Goal: Information Seeking & Learning: Learn about a topic

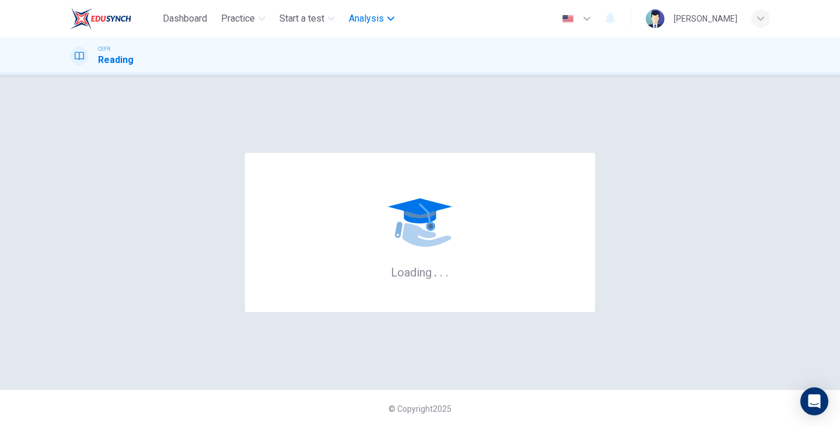
click at [394, 19] on icon "button" at bounding box center [391, 18] width 7 height 4
click at [384, 21] on span "Analysis" at bounding box center [366, 19] width 35 height 14
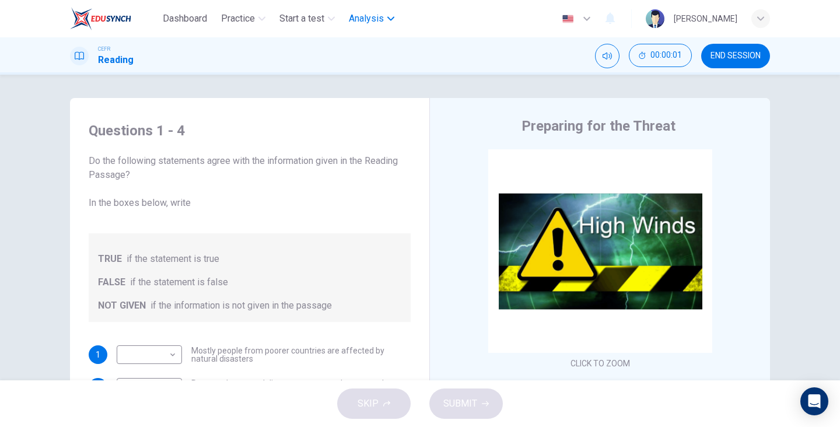
click at [383, 25] on span "Analysis" at bounding box center [366, 19] width 35 height 14
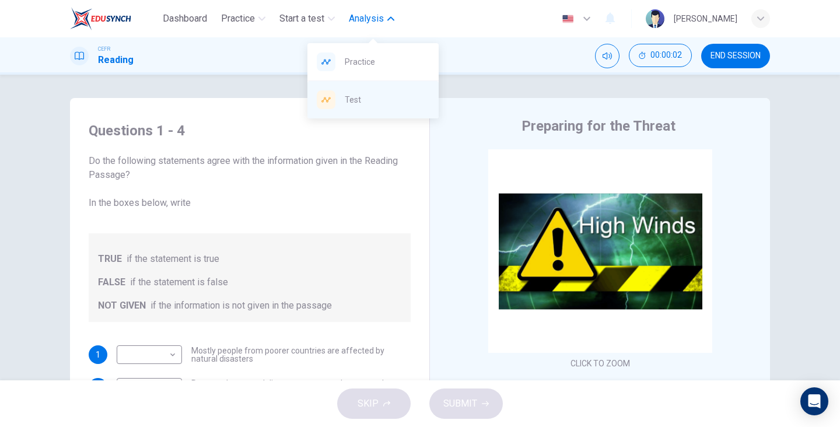
click at [396, 100] on span "Test" at bounding box center [387, 100] width 85 height 14
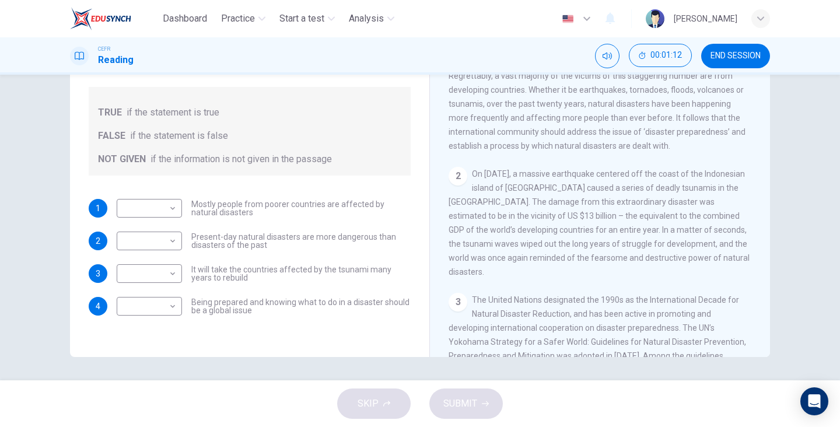
scroll to position [185, 0]
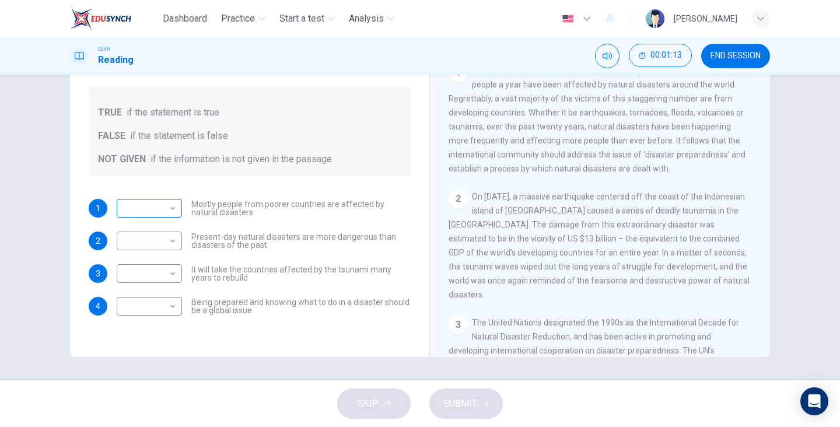
click at [163, 210] on body "Dashboard Practice Start a test Analysis English en ​ [PERSON_NAME] CEFR Readin…" at bounding box center [420, 213] width 840 height 427
click at [170, 263] on li "NOT GIVEN" at bounding box center [149, 264] width 65 height 19
type input "NOT GIVEN"
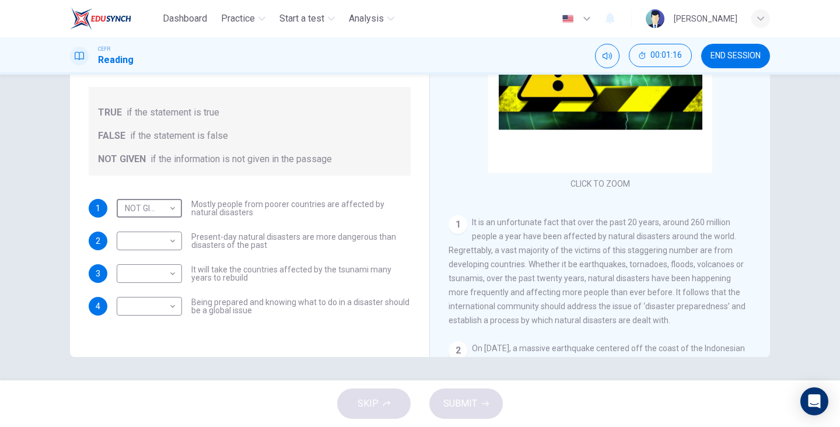
scroll to position [62, 0]
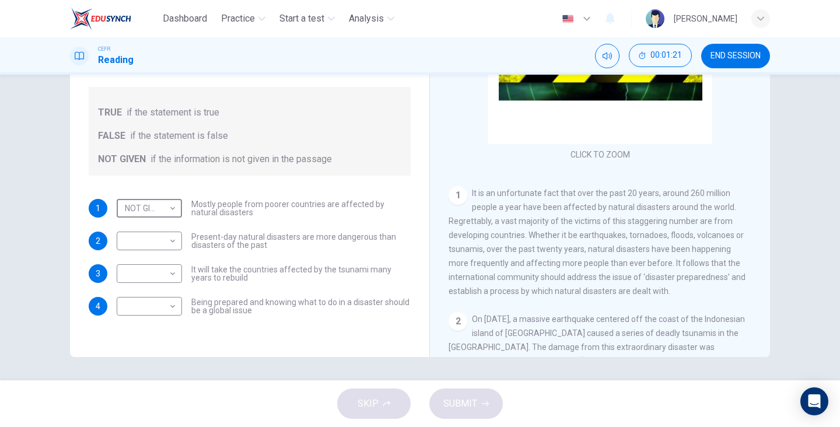
click at [745, 289] on div "1 It is an unfortunate fact that over the past 20 years, around 260 million peo…" at bounding box center [600, 242] width 303 height 112
click at [172, 246] on body "Dashboard Practice Start a test Analysis English en ​ [PERSON_NAME] CEFR Readin…" at bounding box center [420, 213] width 840 height 427
click at [160, 266] on li "TRUE" at bounding box center [149, 259] width 65 height 19
type input "TRUE"
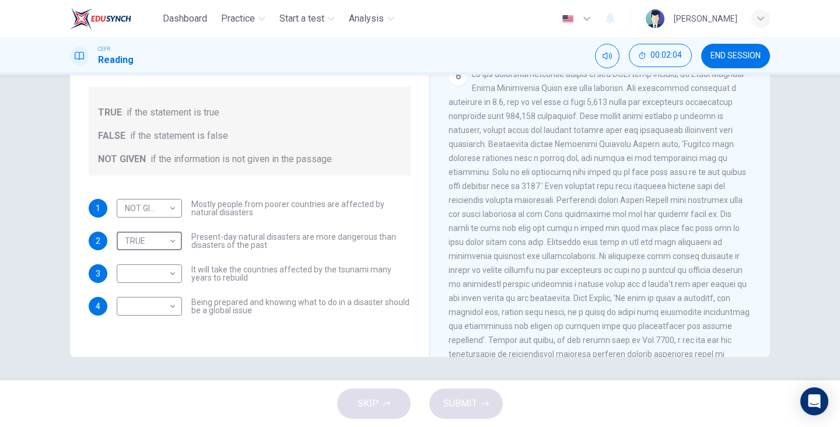
scroll to position [968, 0]
click at [510, 280] on span at bounding box center [599, 205] width 301 height 303
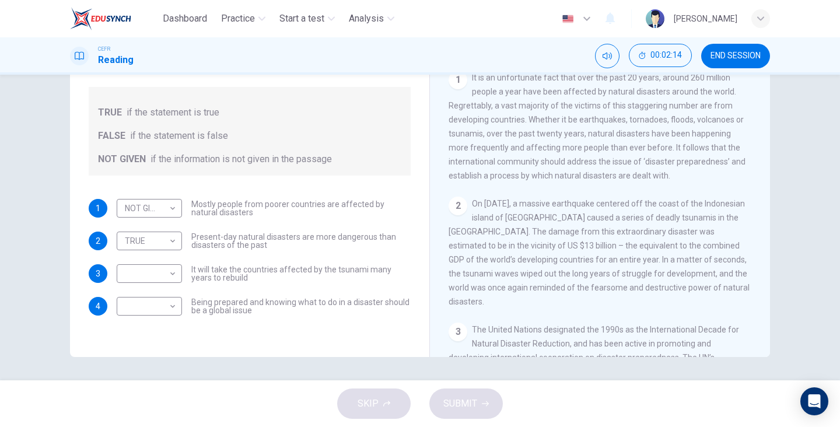
scroll to position [181, 0]
click at [176, 272] on body "Dashboard Practice Start a test Analysis English en ​ [PERSON_NAME] CEFR Readin…" at bounding box center [420, 213] width 840 height 427
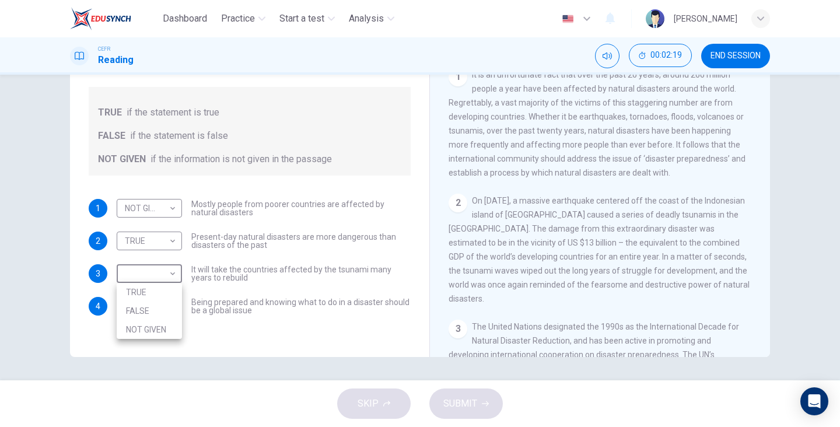
click at [167, 295] on li "TRUE" at bounding box center [149, 292] width 65 height 19
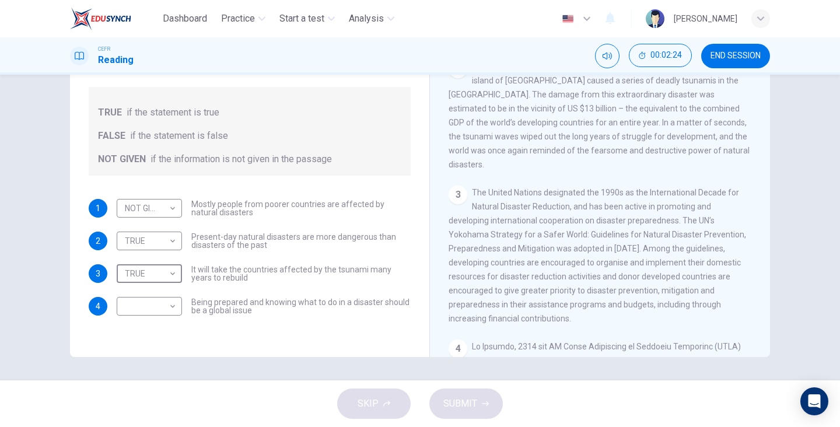
scroll to position [323, 0]
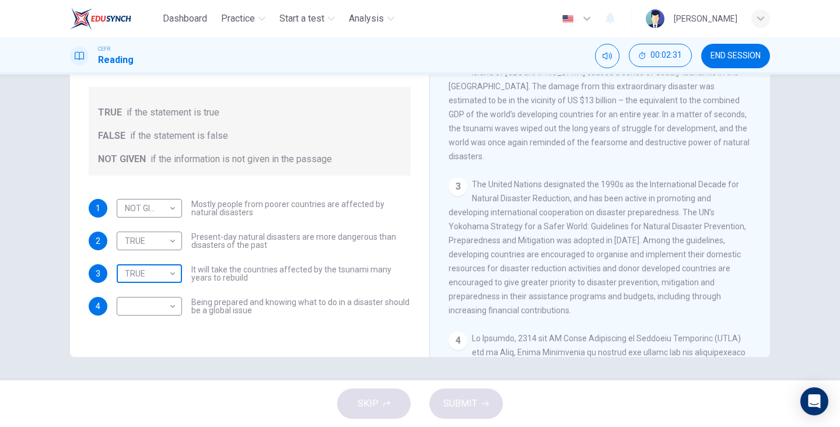
click at [162, 275] on body "Dashboard Practice Start a test Analysis English en ​ [PERSON_NAME] CEFR Readin…" at bounding box center [420, 213] width 840 height 427
click at [156, 308] on li "FALSE" at bounding box center [149, 311] width 65 height 19
type input "FALSE"
click at [167, 315] on body "Dashboard Practice Start a test Analysis English en ​ [PERSON_NAME] CEFR Readin…" at bounding box center [420, 213] width 840 height 427
click at [160, 326] on li "TRUE" at bounding box center [149, 325] width 65 height 19
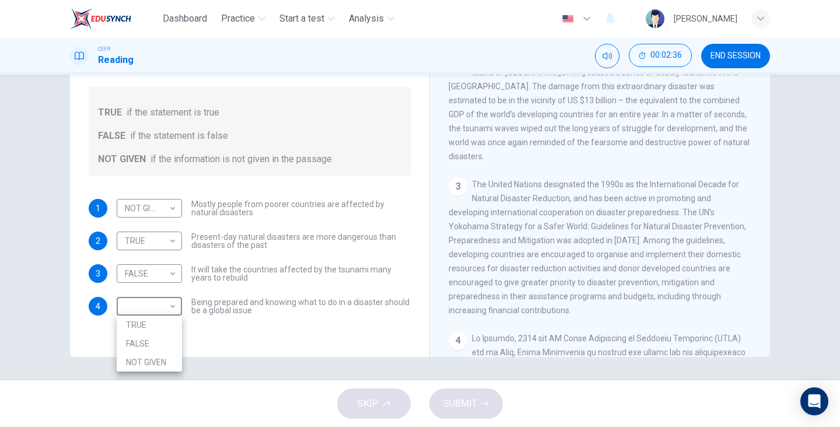
type input "TRUE"
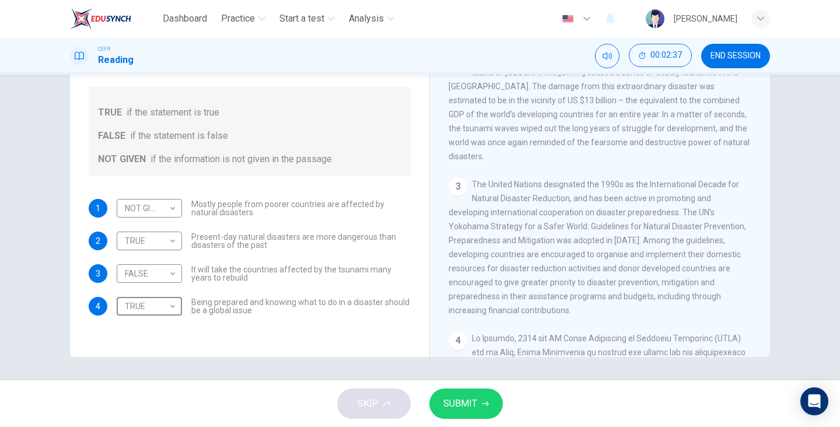
click at [481, 400] on button "SUBMIT" at bounding box center [467, 404] width 74 height 30
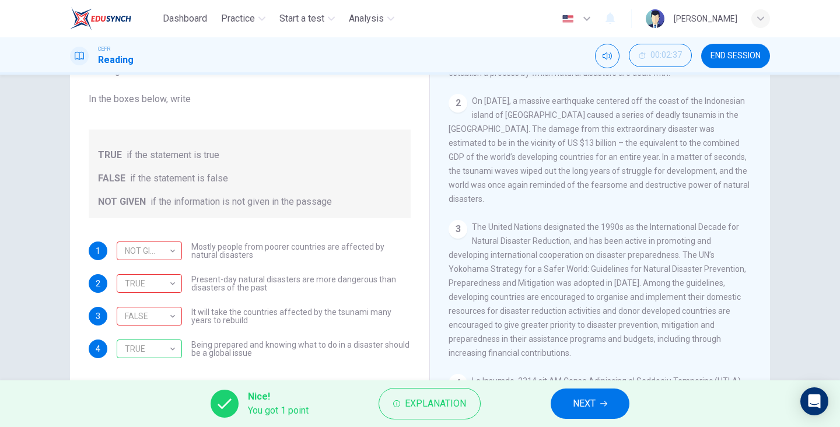
scroll to position [103, 0]
click at [170, 265] on div "NOT GIVEN" at bounding box center [147, 251] width 61 height 33
click at [173, 284] on div "TRUE" at bounding box center [147, 284] width 61 height 33
click at [167, 320] on div "FALSE" at bounding box center [147, 317] width 61 height 33
click at [167, 291] on div "TRUE" at bounding box center [147, 284] width 61 height 33
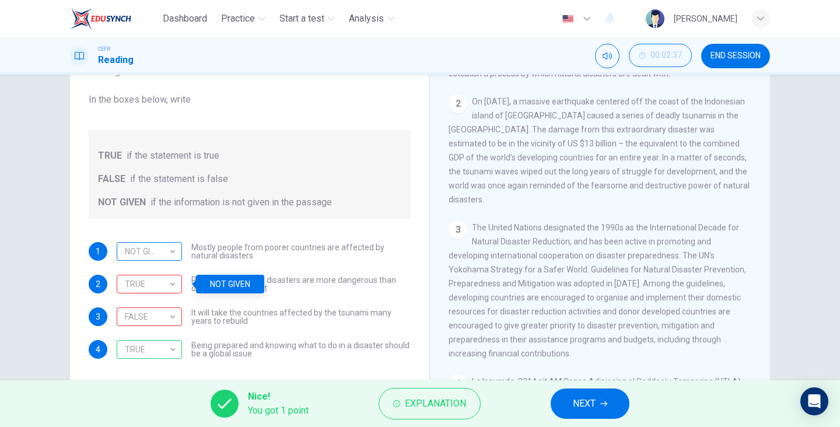
click at [172, 261] on div "NOT GIVEN" at bounding box center [147, 251] width 61 height 33
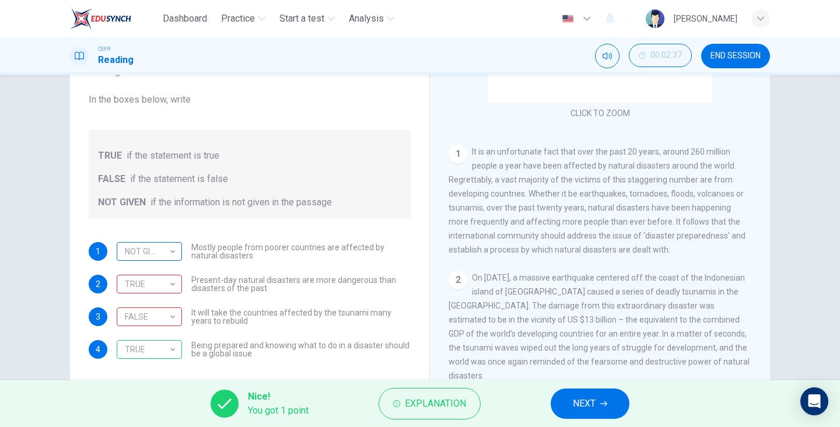
scroll to position [132, 0]
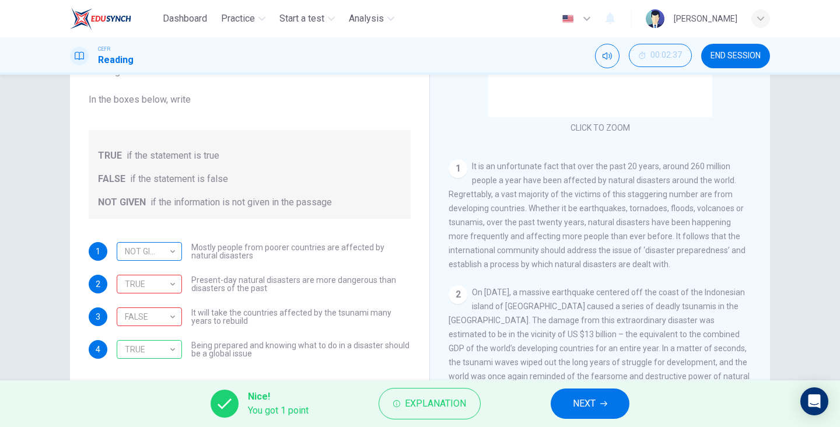
click at [172, 257] on div "NOT GIVEN" at bounding box center [147, 251] width 61 height 33
click at [180, 282] on div "TRUE TRUE ​" at bounding box center [149, 284] width 65 height 19
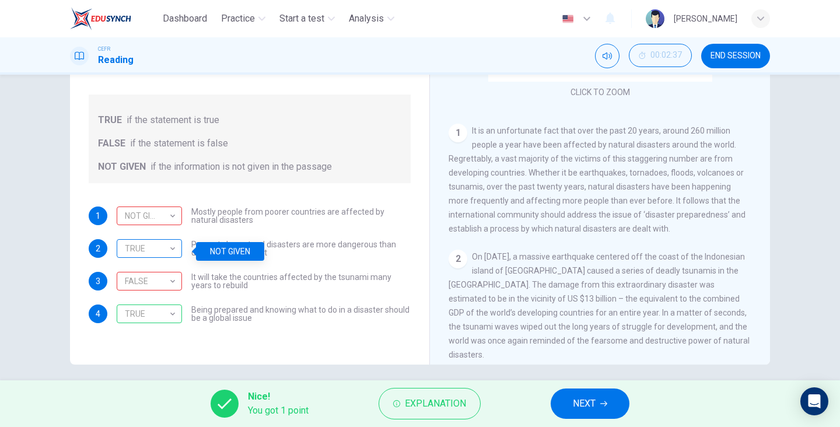
scroll to position [142, 0]
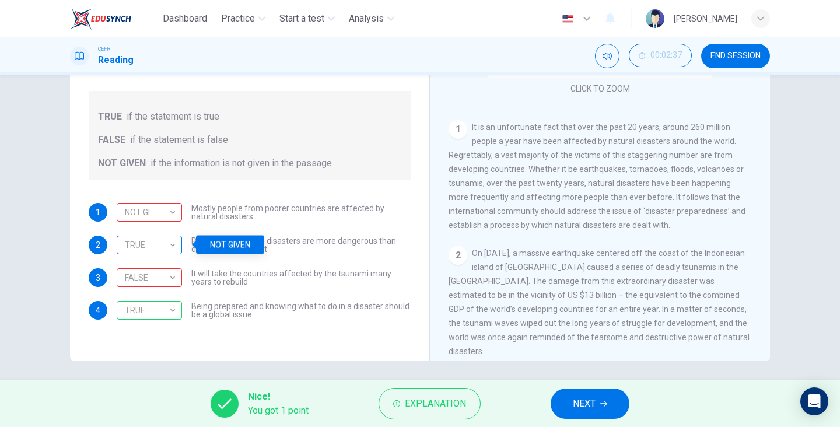
click at [169, 254] on div "TRUE" at bounding box center [147, 245] width 61 height 33
click at [177, 287] on div "FALSE" at bounding box center [147, 277] width 61 height 33
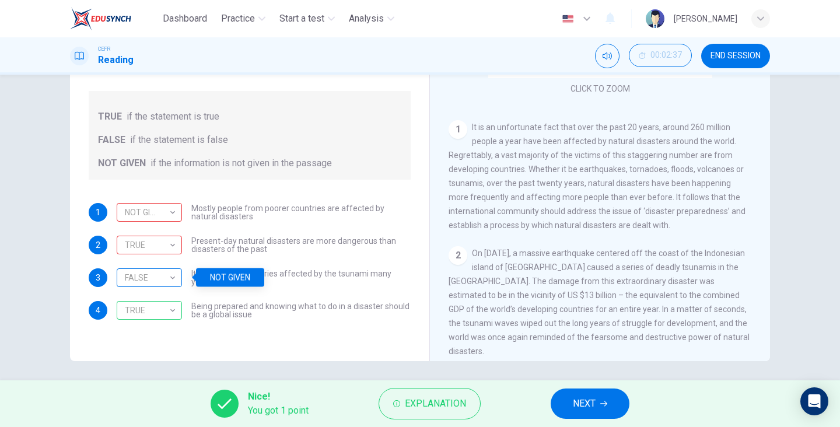
click at [177, 287] on div "FALSE" at bounding box center [147, 277] width 61 height 33
click at [176, 250] on div "TRUE" at bounding box center [147, 245] width 61 height 33
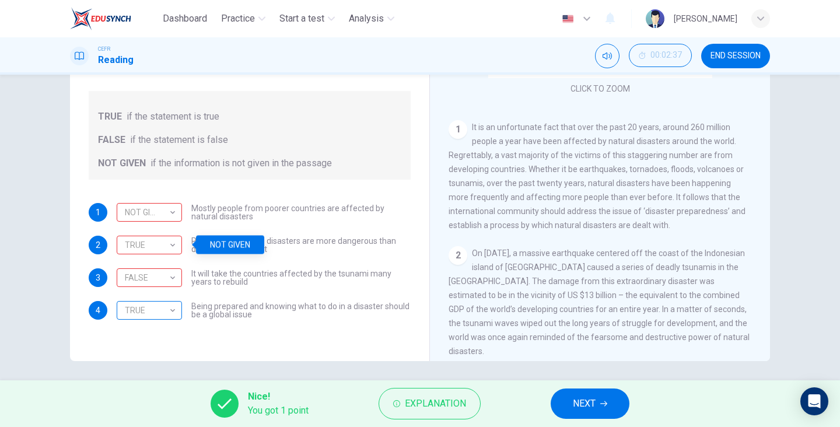
click at [163, 315] on div "TRUE" at bounding box center [147, 310] width 61 height 33
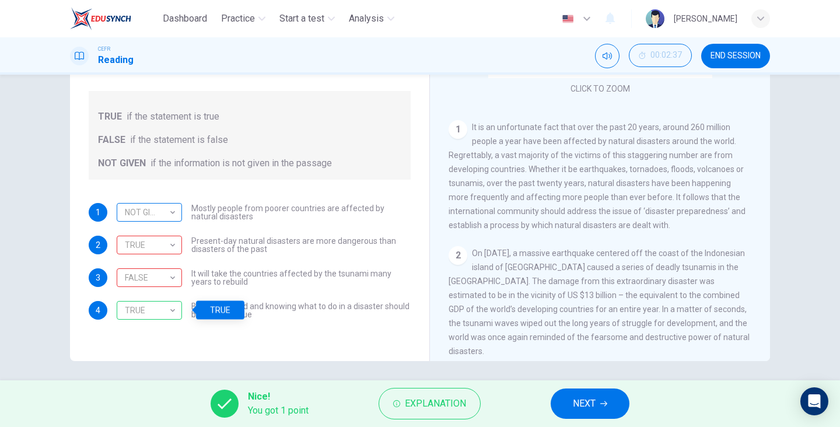
click at [167, 214] on div "NOT GIVEN" at bounding box center [147, 212] width 61 height 33
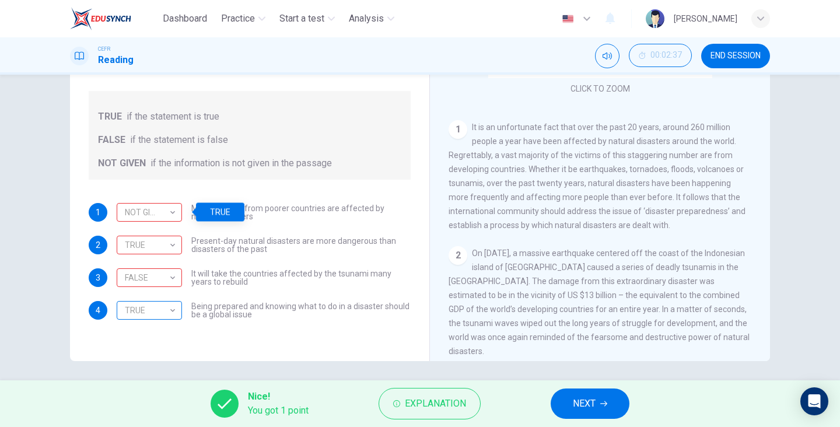
click at [167, 323] on div "TRUE" at bounding box center [147, 310] width 61 height 33
click at [162, 337] on div "Questions 1 - 4 Do the following statements agree with the information given in…" at bounding box center [249, 164] width 341 height 394
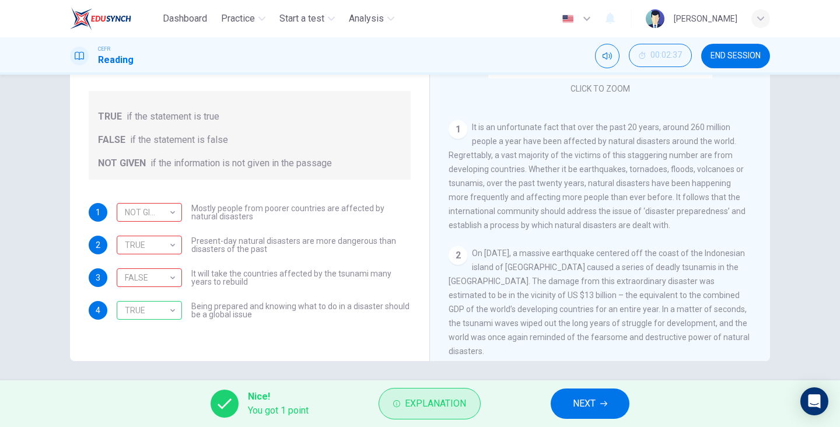
click at [437, 401] on span "Explanation" at bounding box center [435, 404] width 61 height 16
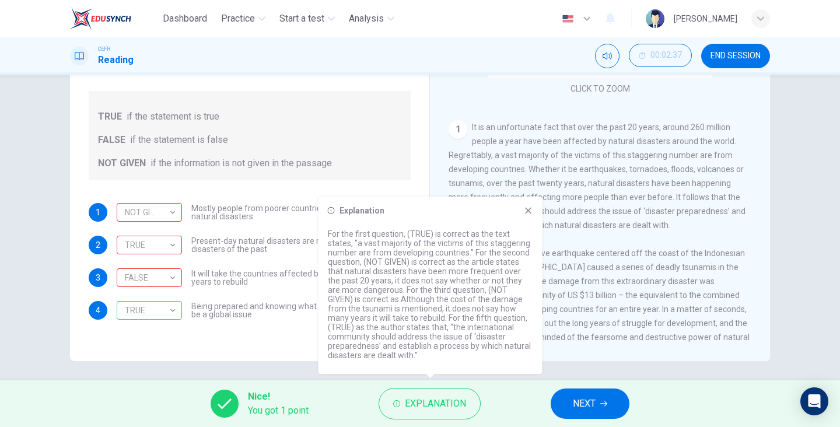
click at [584, 417] on button "NEXT" at bounding box center [590, 404] width 79 height 30
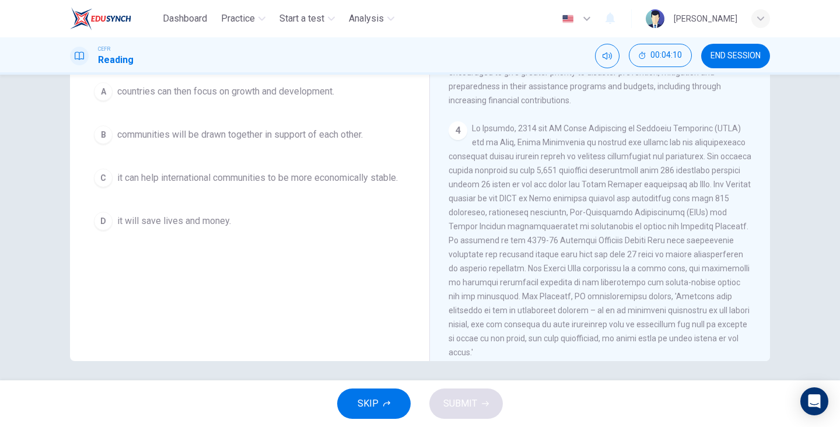
scroll to position [146, 0]
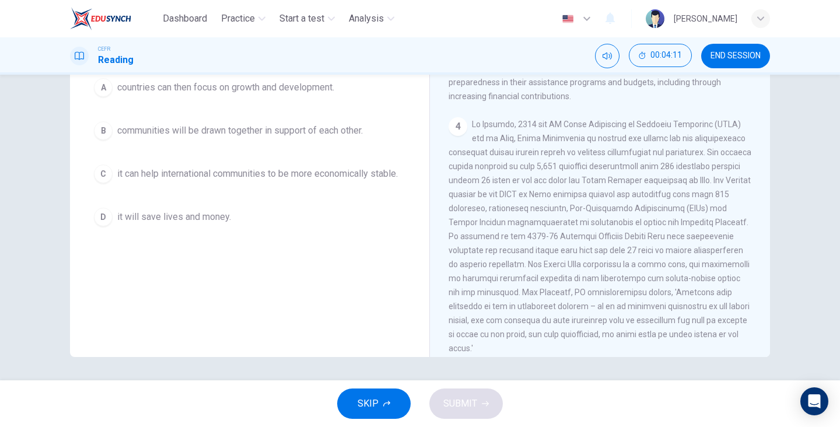
click at [99, 215] on div "D" at bounding box center [103, 217] width 19 height 19
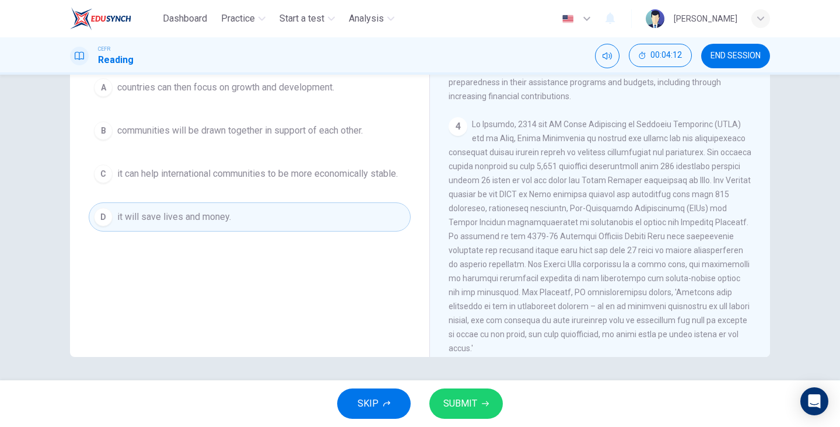
click at [444, 399] on span "SUBMIT" at bounding box center [461, 404] width 34 height 16
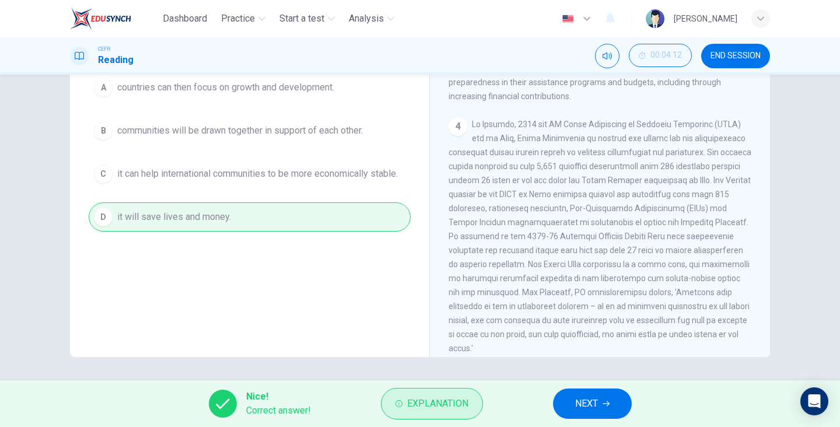
click at [395, 402] on button "Explanation" at bounding box center [432, 404] width 102 height 32
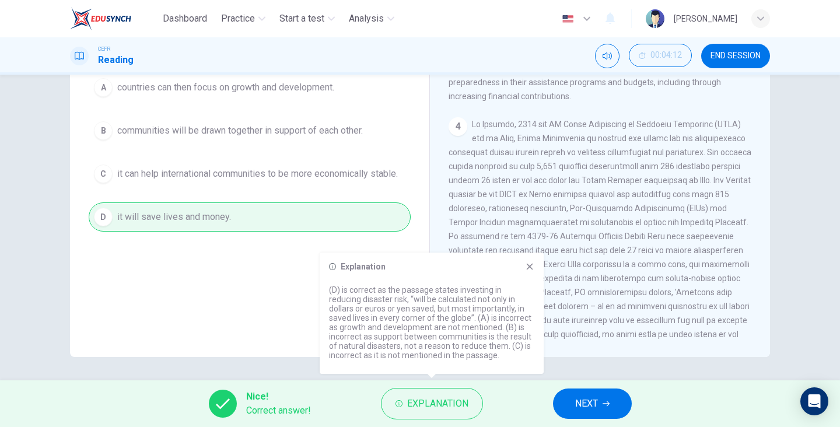
click at [531, 266] on icon at bounding box center [530, 267] width 6 height 6
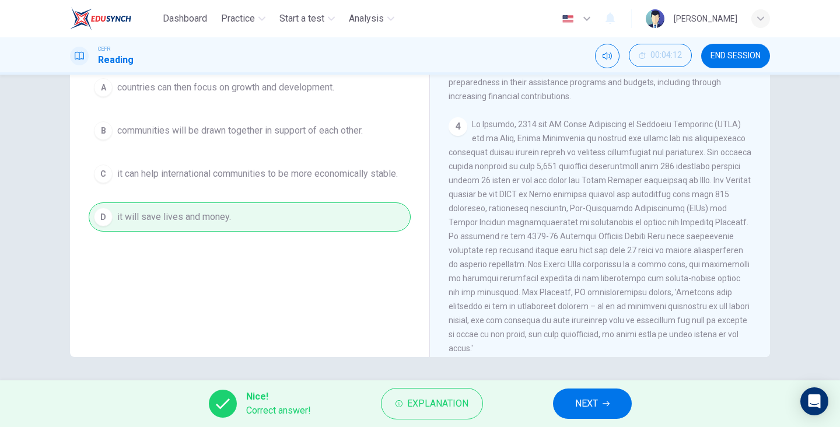
click at [592, 399] on span "NEXT" at bounding box center [586, 404] width 23 height 16
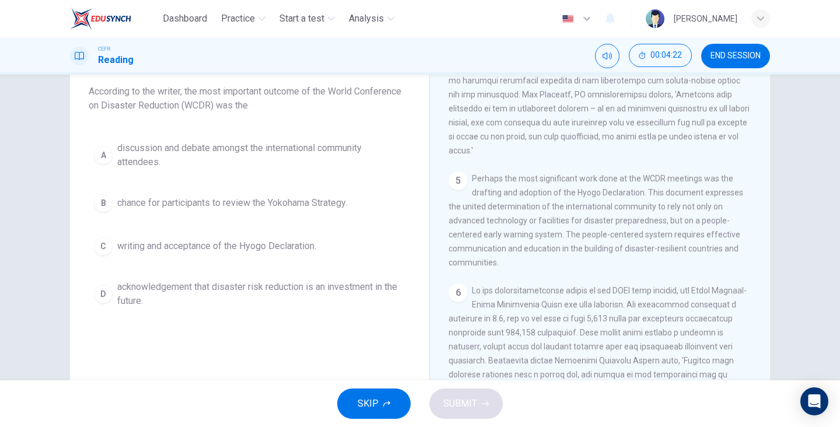
scroll to position [777, 0]
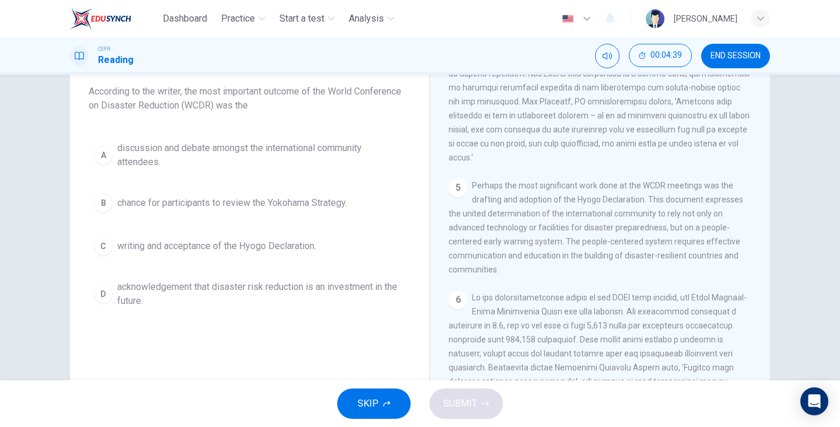
click at [102, 247] on div "C" at bounding box center [103, 246] width 19 height 19
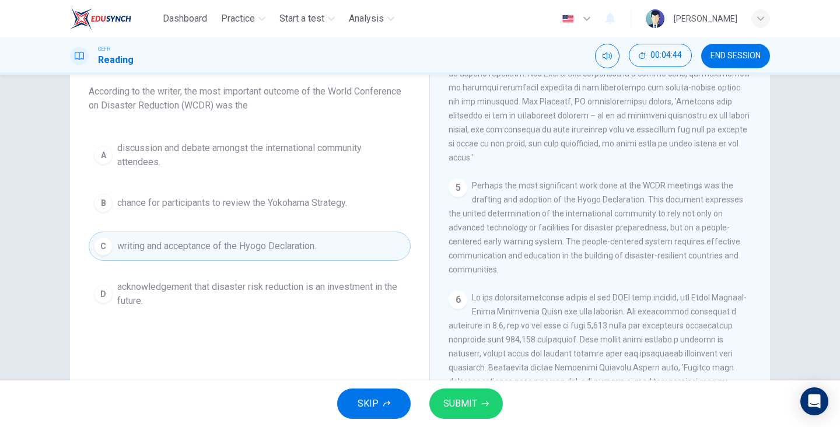
click at [452, 417] on button "SUBMIT" at bounding box center [467, 404] width 74 height 30
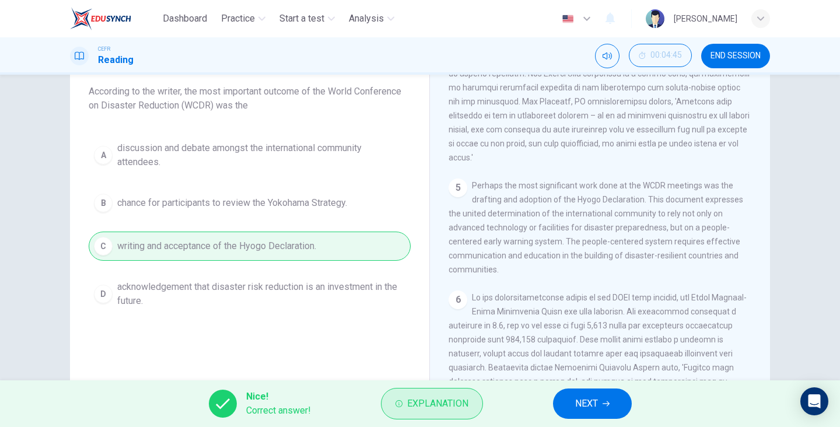
click at [396, 406] on icon "button" at bounding box center [399, 403] width 7 height 7
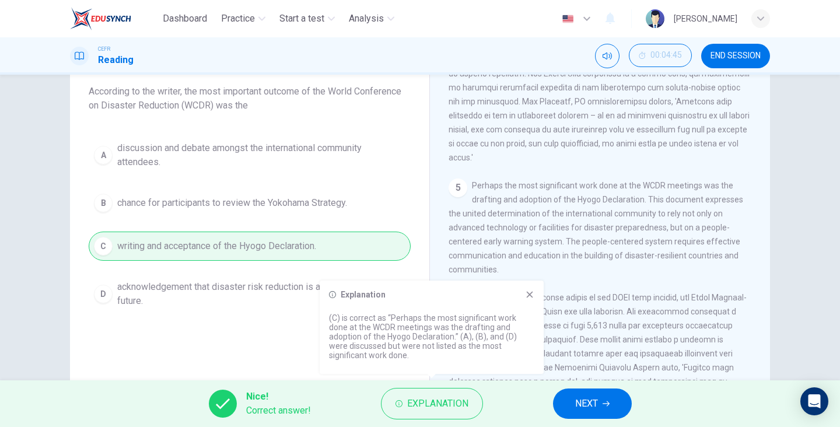
click at [587, 403] on span "NEXT" at bounding box center [586, 404] width 23 height 16
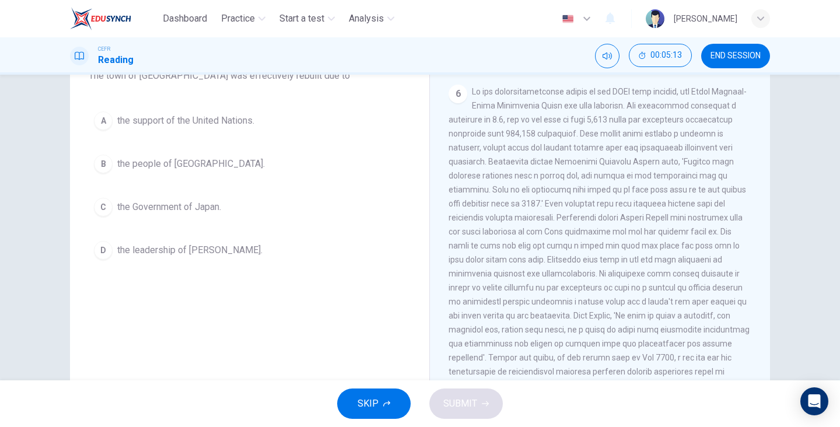
scroll to position [114, 0]
click at [100, 165] on div "B" at bounding box center [103, 163] width 19 height 19
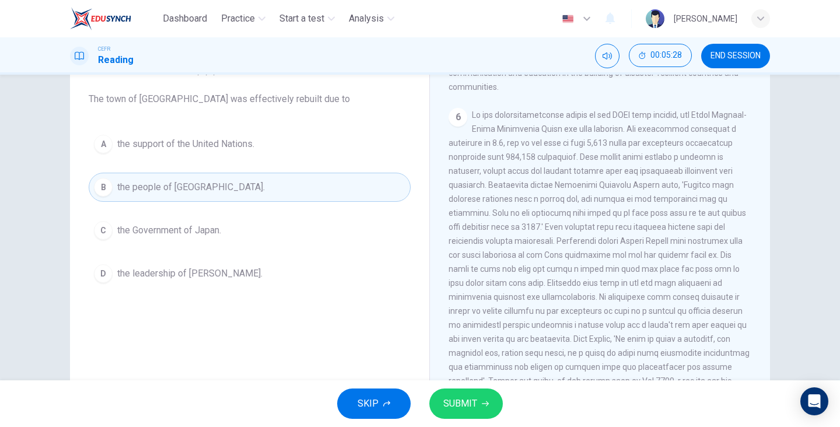
scroll to position [90, 0]
click at [473, 402] on span "SUBMIT" at bounding box center [461, 404] width 34 height 16
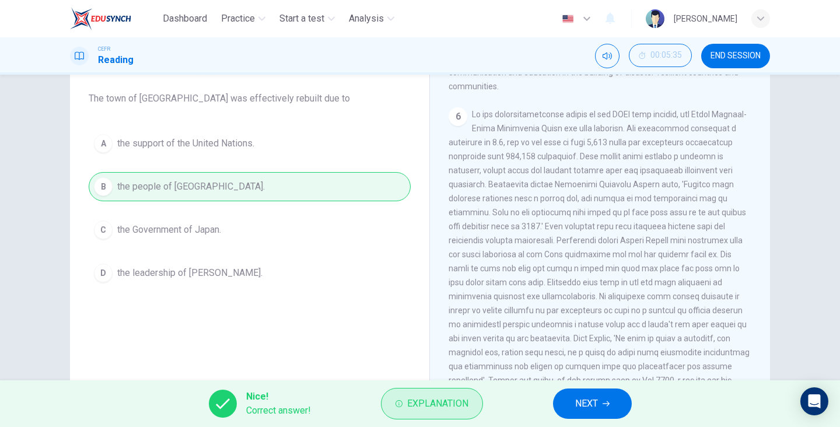
click at [409, 402] on span "Explanation" at bounding box center [437, 404] width 61 height 16
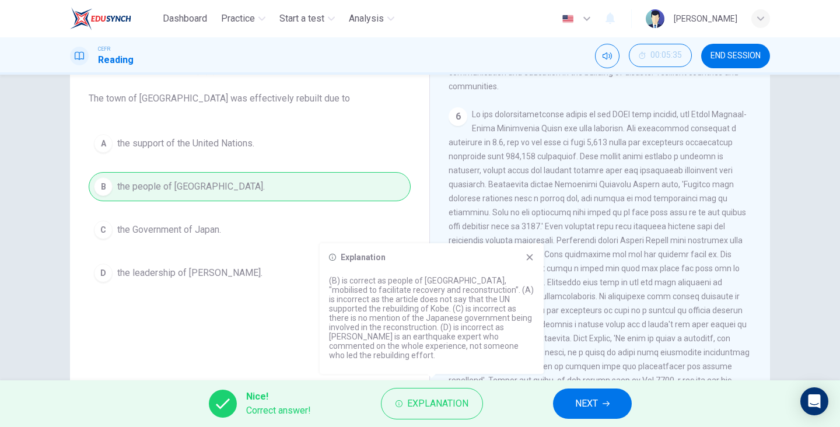
click at [564, 400] on button "NEXT" at bounding box center [592, 404] width 79 height 30
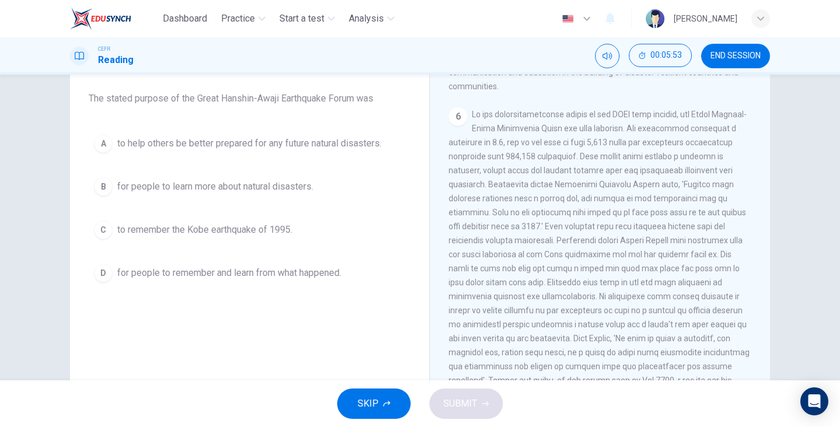
click at [112, 142] on div "A" at bounding box center [103, 143] width 19 height 19
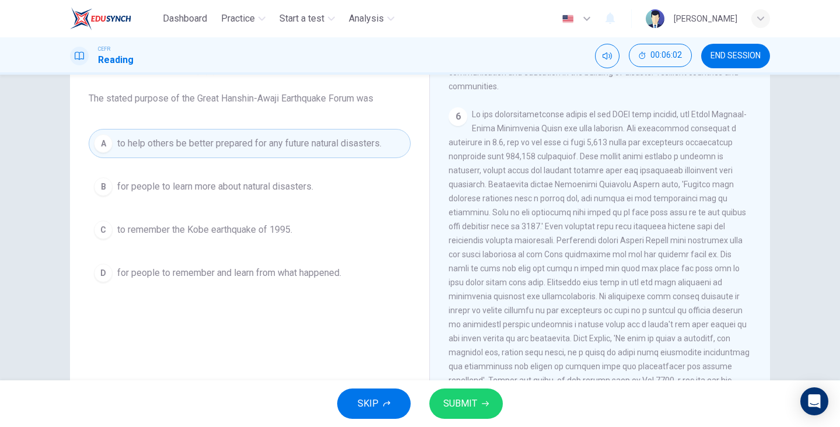
click at [95, 228] on div "C" at bounding box center [103, 230] width 19 height 19
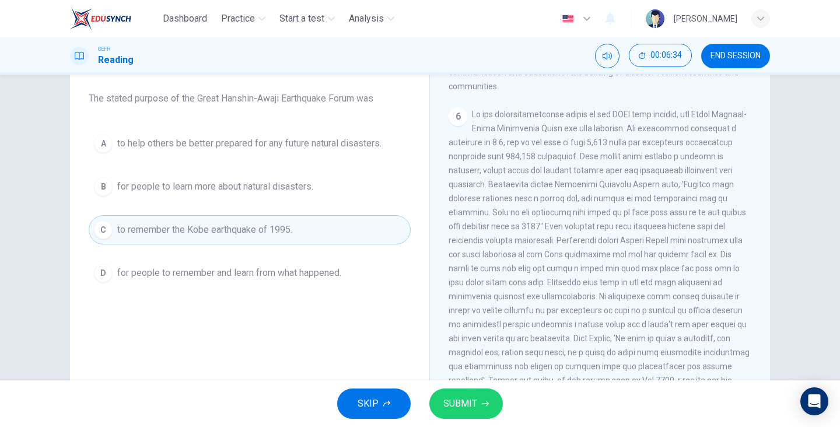
click at [488, 409] on button "SUBMIT" at bounding box center [467, 404] width 74 height 30
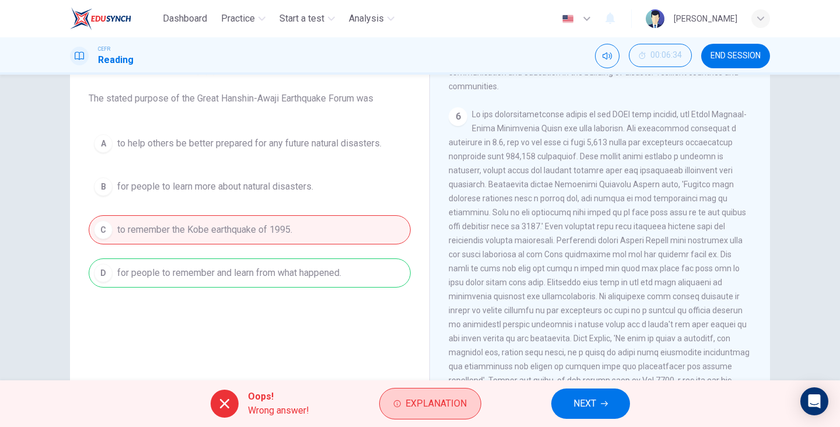
click at [395, 403] on icon "button" at bounding box center [397, 403] width 7 height 7
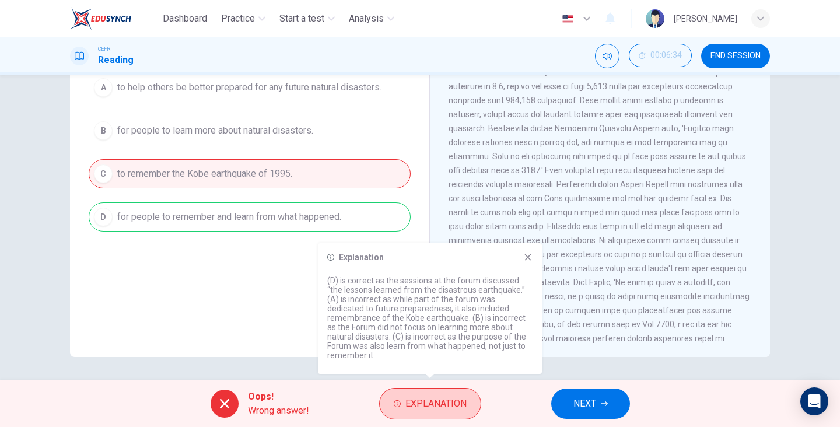
scroll to position [967, 0]
click at [528, 261] on icon at bounding box center [528, 257] width 6 height 6
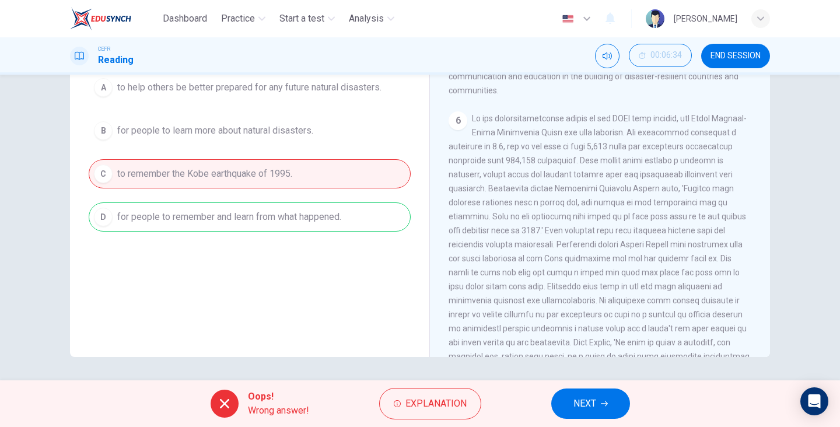
scroll to position [902, 0]
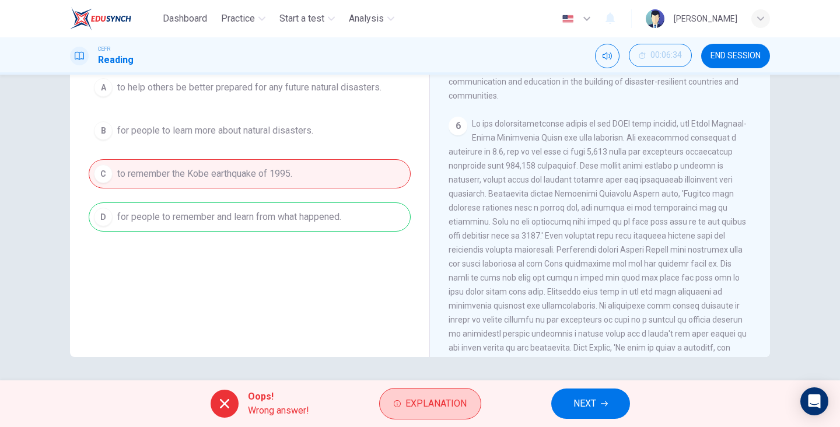
click at [386, 407] on button "Explanation" at bounding box center [430, 404] width 102 height 32
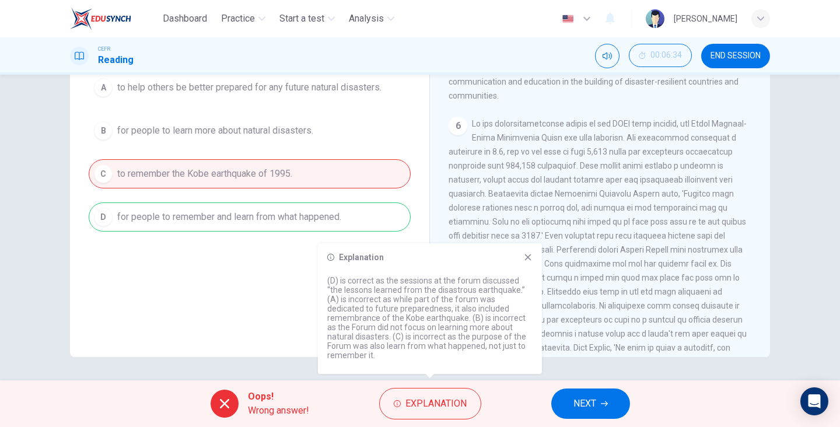
click at [574, 397] on span "NEXT" at bounding box center [585, 404] width 23 height 16
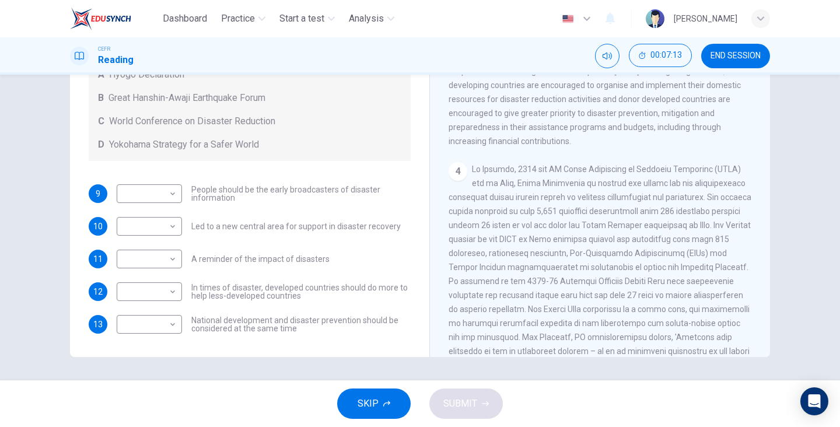
scroll to position [493, 0]
click at [167, 264] on body "Dashboard Practice Start a test Analysis English en ​ [PERSON_NAME] CEFR Readin…" at bounding box center [420, 213] width 840 height 427
click at [152, 297] on li "B" at bounding box center [149, 296] width 65 height 19
type input "B"
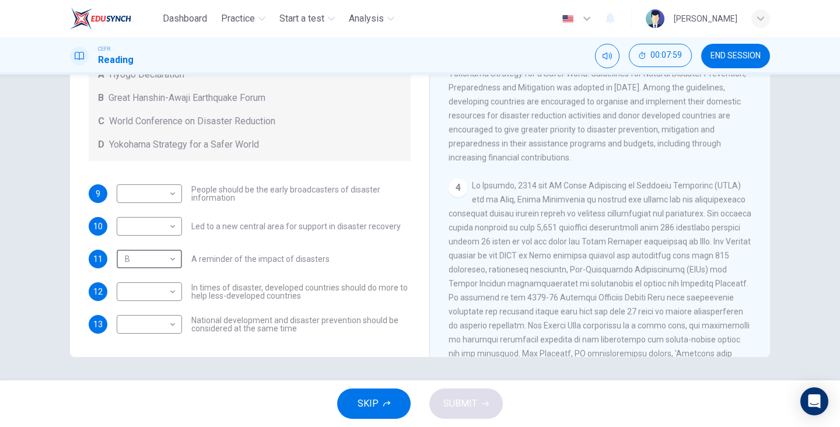
scroll to position [480, 0]
click at [173, 293] on body "Dashboard Practice Start a test Analysis English en ​ [PERSON_NAME] CEFR Readin…" at bounding box center [420, 213] width 840 height 427
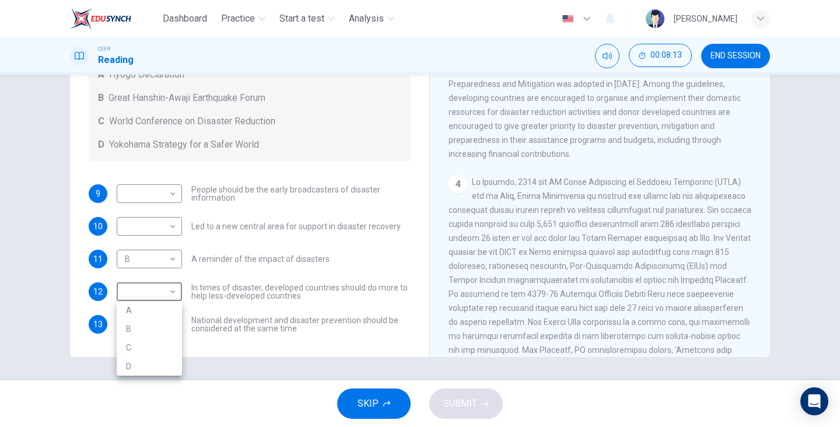
click at [157, 364] on li "D" at bounding box center [149, 366] width 65 height 19
type input "D"
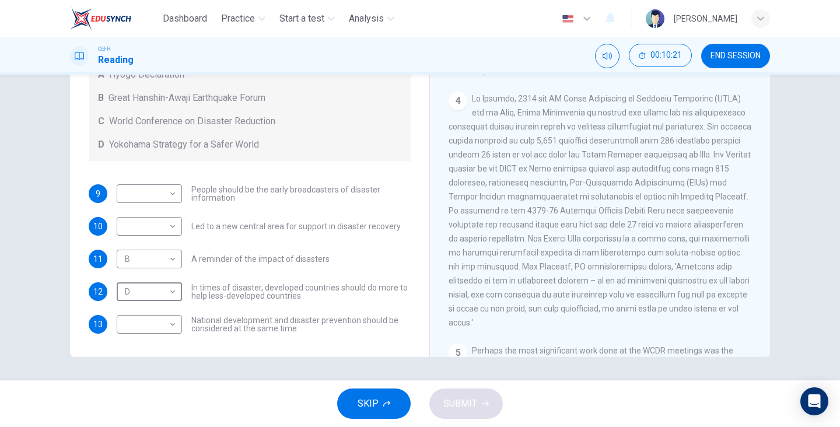
scroll to position [569, 0]
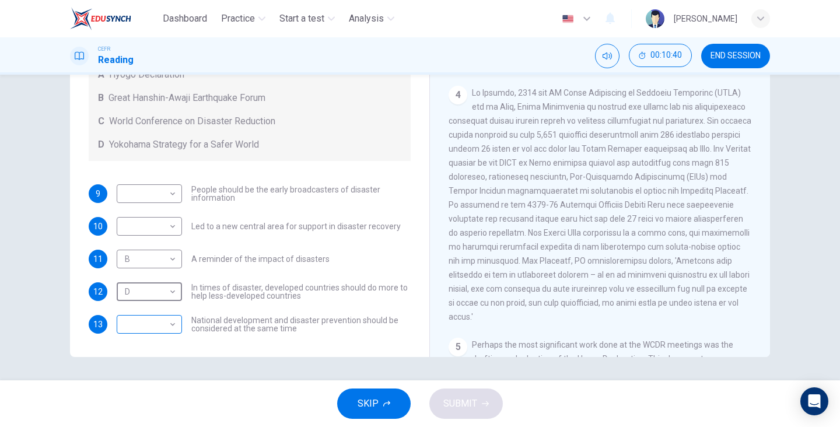
click at [173, 328] on body "Dashboard Practice Start a test Analysis English en ​ [PERSON_NAME] CEFR Readin…" at bounding box center [420, 213] width 840 height 427
click at [156, 382] on li "C" at bounding box center [149, 380] width 65 height 19
type input "C"
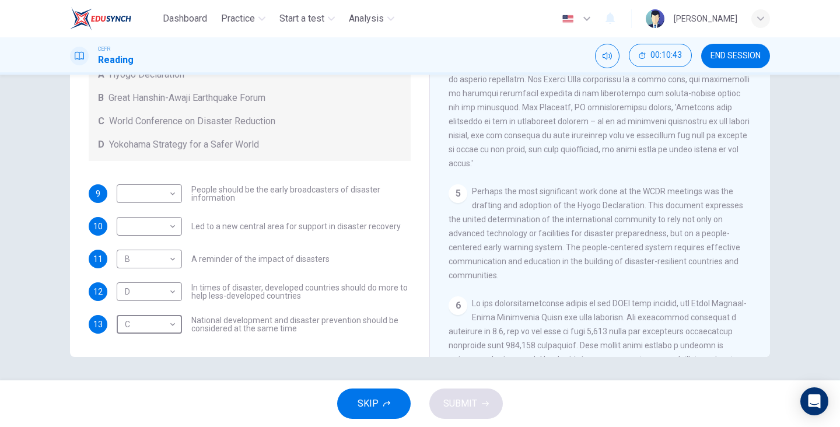
scroll to position [722, 0]
click at [144, 191] on body "Dashboard Practice Start a test Analysis English en ​ [PERSON_NAME] CEFR Readin…" at bounding box center [420, 213] width 840 height 427
click at [164, 210] on li "A" at bounding box center [149, 212] width 65 height 19
type input "A"
click at [168, 234] on body "Dashboard Practice Start a test Analysis English en ​ [PERSON_NAME] CEFR Readin…" at bounding box center [420, 213] width 840 height 427
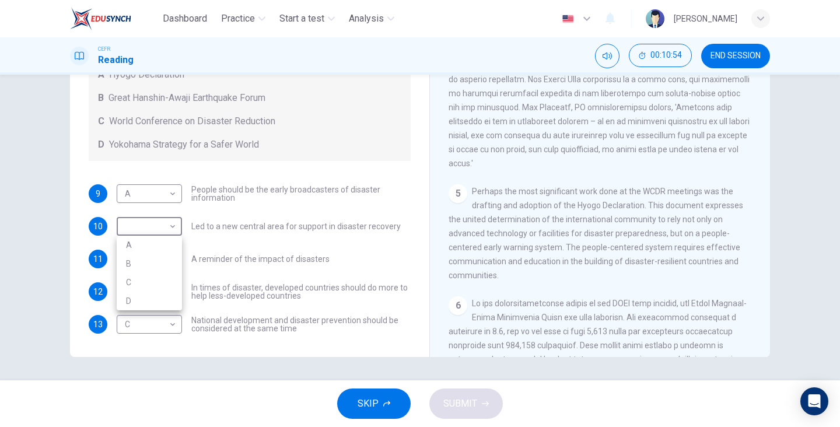
click at [196, 214] on div at bounding box center [420, 213] width 840 height 427
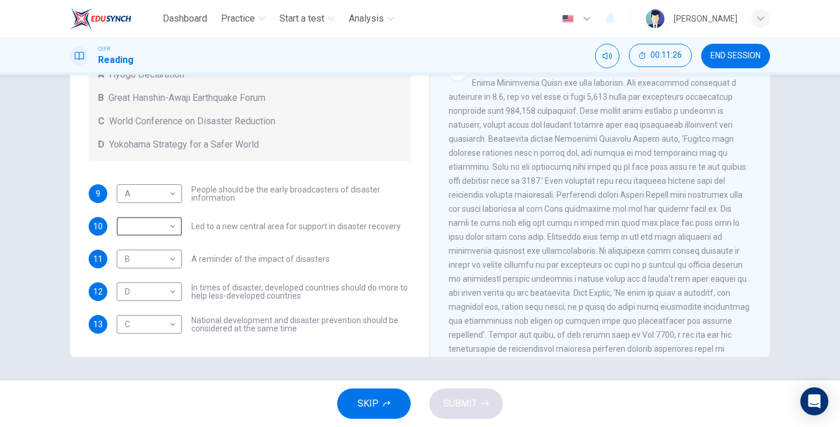
scroll to position [958, 0]
click at [164, 228] on body "Dashboard Practice Start a test Analysis English en ​ [PERSON_NAME] CEFR Readin…" at bounding box center [420, 213] width 840 height 427
click at [156, 259] on li "B" at bounding box center [149, 263] width 65 height 19
type input "B"
click at [472, 399] on span "SUBMIT" at bounding box center [461, 404] width 34 height 16
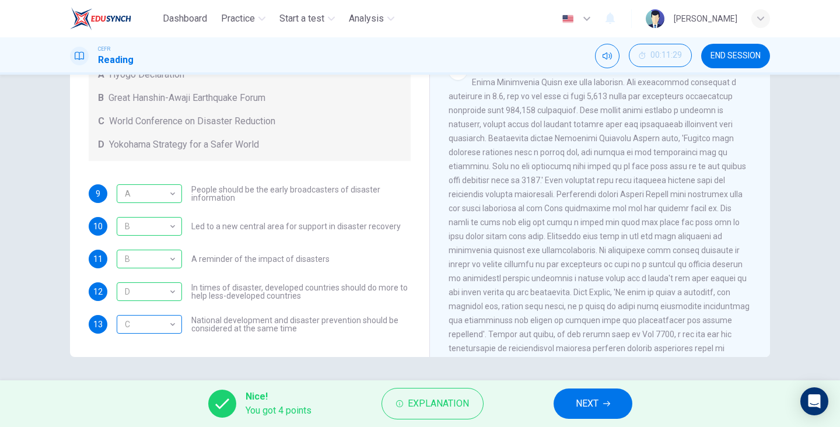
click at [163, 338] on div "C" at bounding box center [147, 324] width 61 height 33
click at [180, 226] on div "B B ​" at bounding box center [149, 226] width 65 height 19
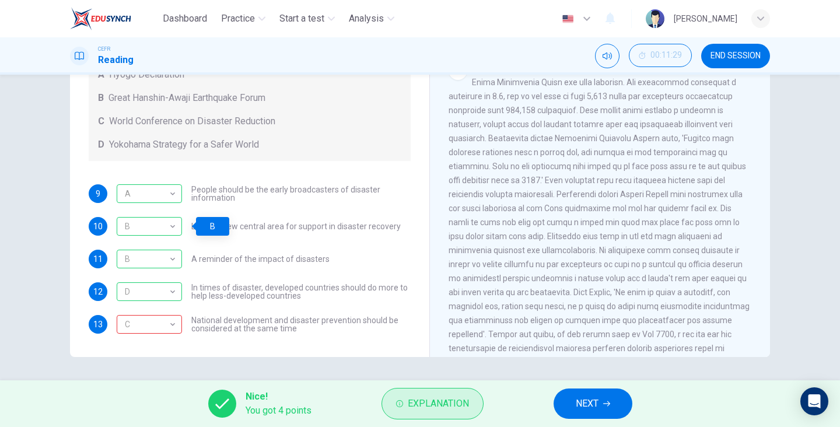
click at [411, 404] on span "Explanation" at bounding box center [438, 404] width 61 height 16
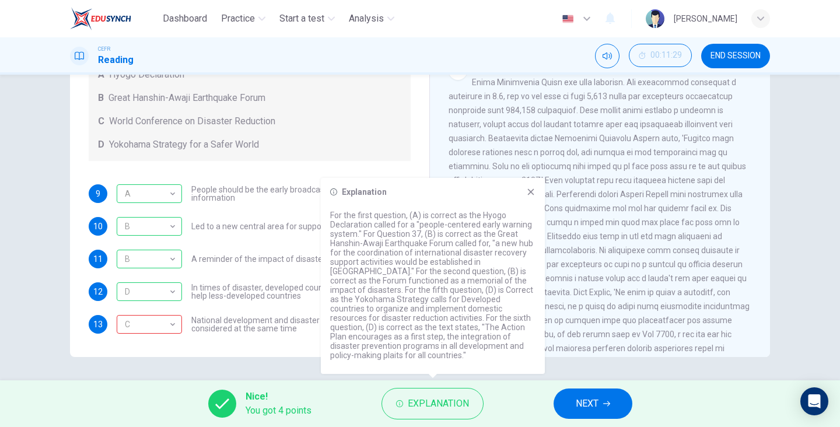
click at [537, 212] on div "Explanation For the first question, (A) is correct as the Hyogo Declaration cal…" at bounding box center [433, 276] width 224 height 196
click at [530, 212] on div "Explanation For the first question, (A) is correct as the Hyogo Declaration cal…" at bounding box center [433, 276] width 224 height 196
click at [531, 197] on icon at bounding box center [530, 191] width 9 height 9
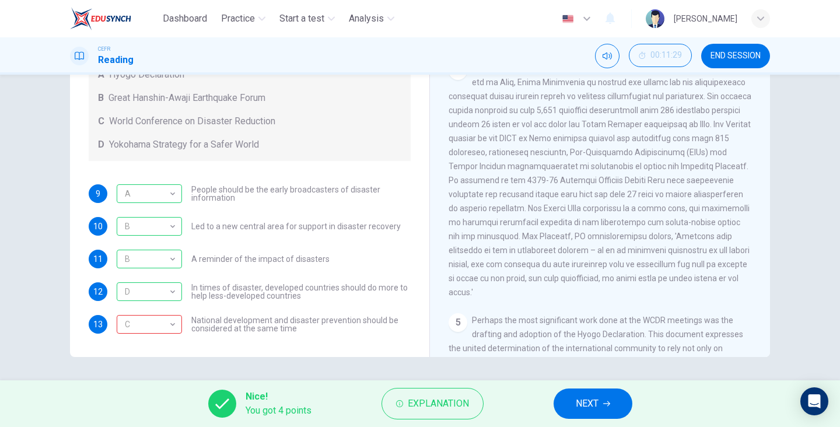
scroll to position [594, 0]
click at [587, 405] on span "NEXT" at bounding box center [587, 404] width 23 height 16
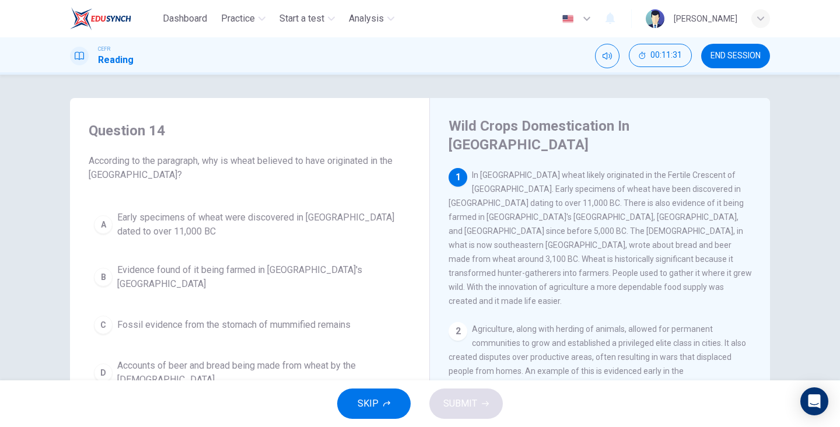
click at [720, 58] on span "END SESSION" at bounding box center [736, 55] width 50 height 9
